Goal: Information Seeking & Learning: Learn about a topic

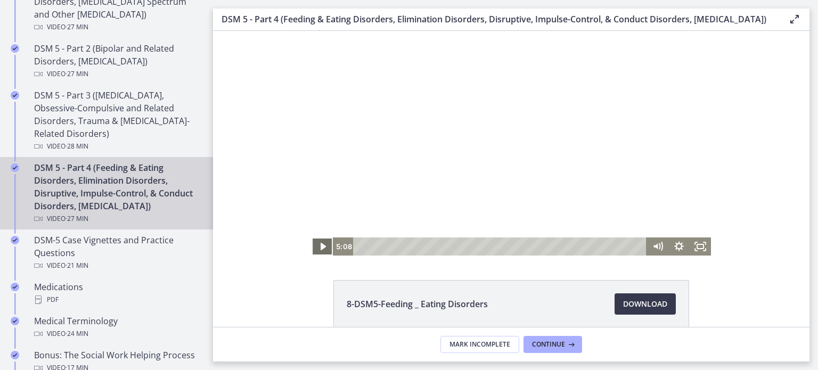
click at [320, 247] on icon "Play Video" at bounding box center [322, 246] width 21 height 18
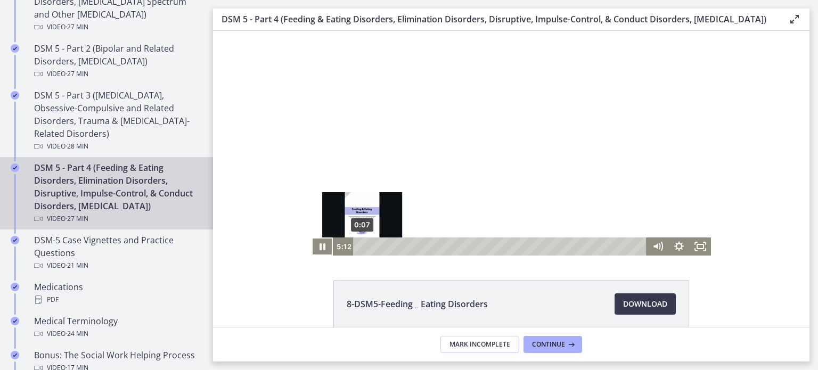
click at [362, 244] on div "0:07" at bounding box center [501, 246] width 281 height 18
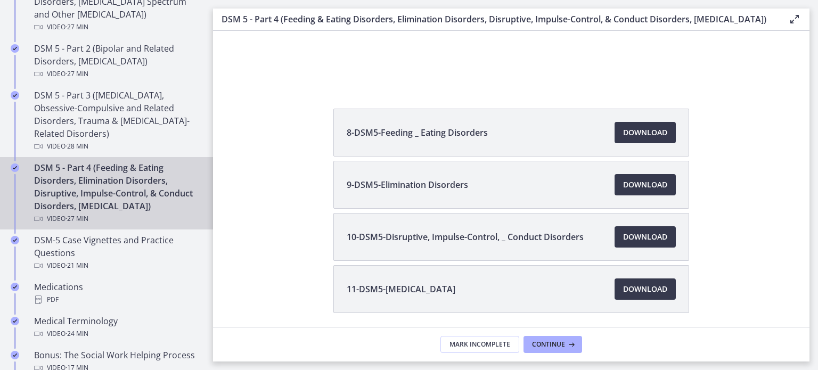
click at [105, 167] on div "DSM 5 - Part 4 (Feeding & Eating Disorders, Elimination Disorders, Disruptive, …" at bounding box center [117, 193] width 166 height 64
click at [554, 342] on span "Continue" at bounding box center [548, 344] width 33 height 9
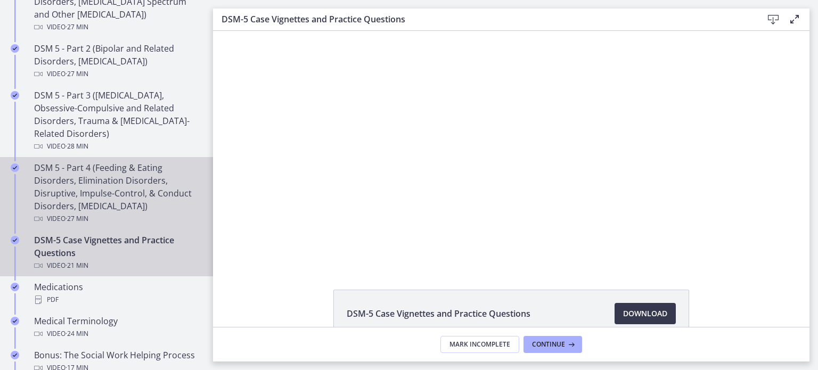
click at [81, 170] on div "DSM 5 - Part 4 (Feeding & Eating Disorders, Elimination Disorders, Disruptive, …" at bounding box center [117, 193] width 166 height 64
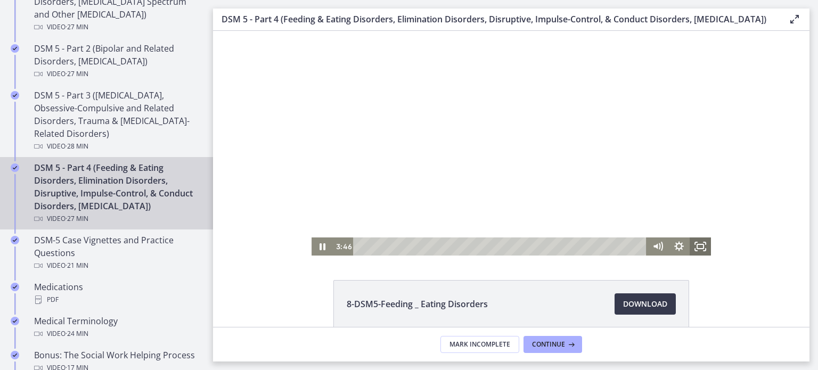
click at [700, 245] on icon "Fullscreen" at bounding box center [700, 246] width 21 height 18
click at [702, 243] on icon "Fullscreen" at bounding box center [700, 246] width 21 height 18
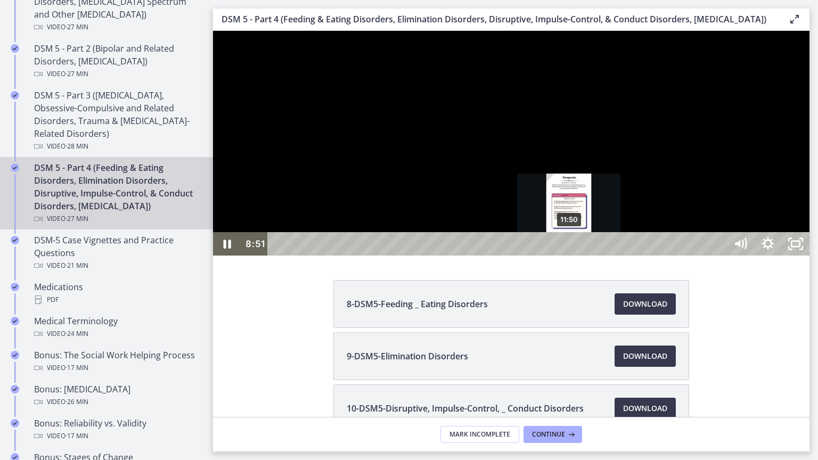
click at [570, 256] on div "11:50" at bounding box center [498, 243] width 442 height 23
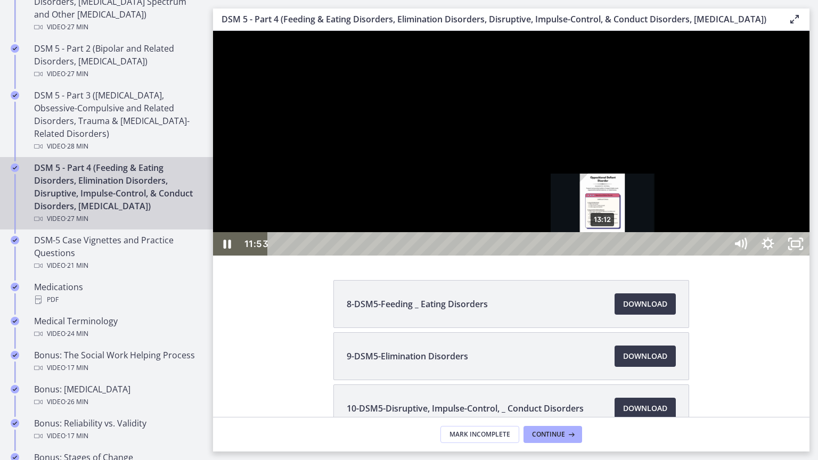
click at [603, 256] on div "13:12" at bounding box center [498, 243] width 442 height 23
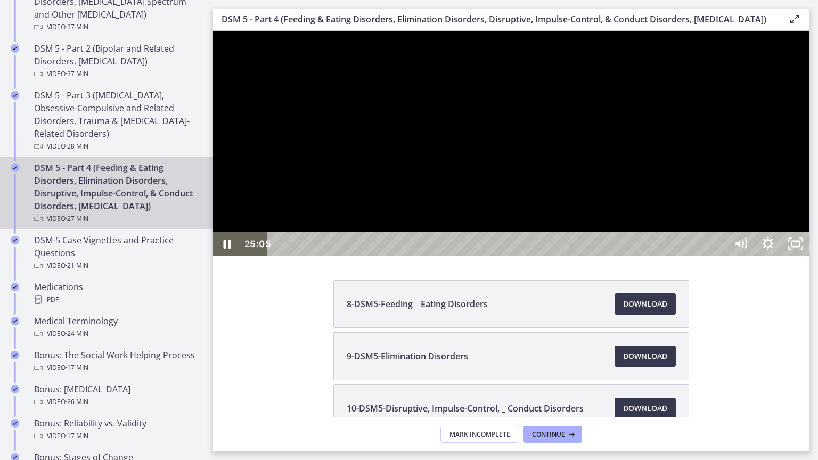
click at [719, 256] on div "24:33" at bounding box center [498, 243] width 442 height 23
click at [719, 256] on div "24:06" at bounding box center [498, 243] width 442 height 23
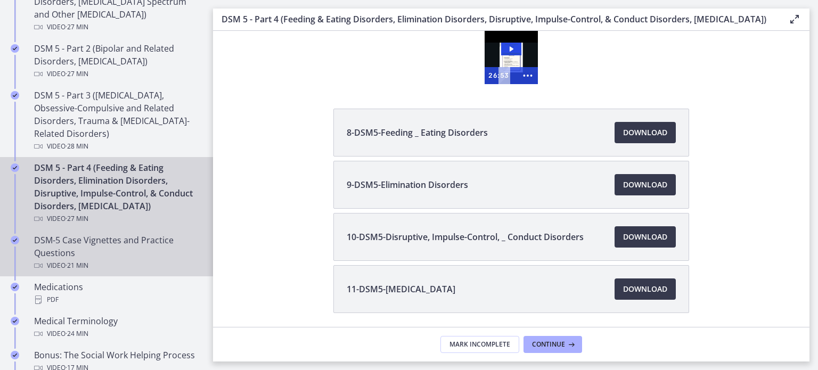
click at [187, 262] on div "Video · 21 min" at bounding box center [117, 265] width 166 height 13
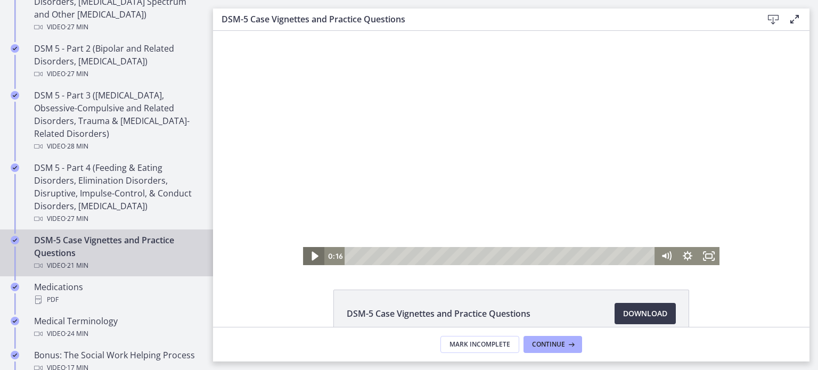
click at [314, 252] on icon "Play Video" at bounding box center [315, 256] width 26 height 22
click at [708, 254] on rect "Fullscreen" at bounding box center [709, 256] width 6 height 4
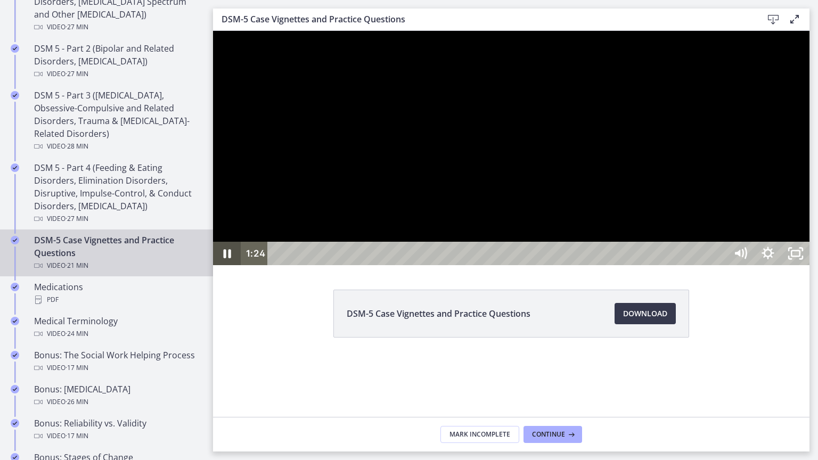
click at [225, 258] on icon "Pause" at bounding box center [227, 253] width 7 height 9
